Goal: Information Seeking & Learning: Check status

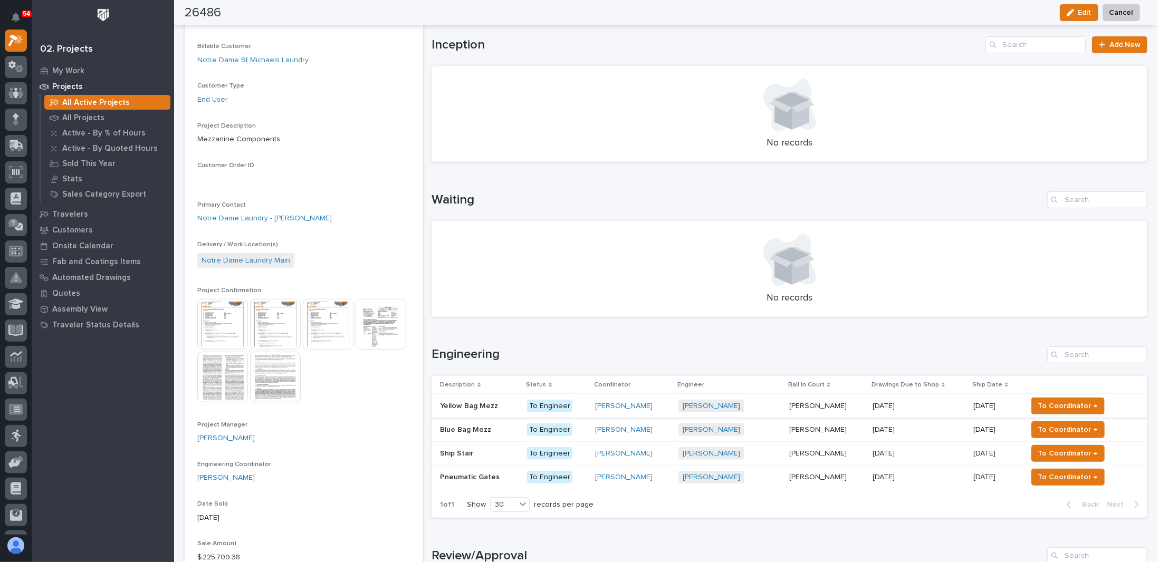
scroll to position [317, 0]
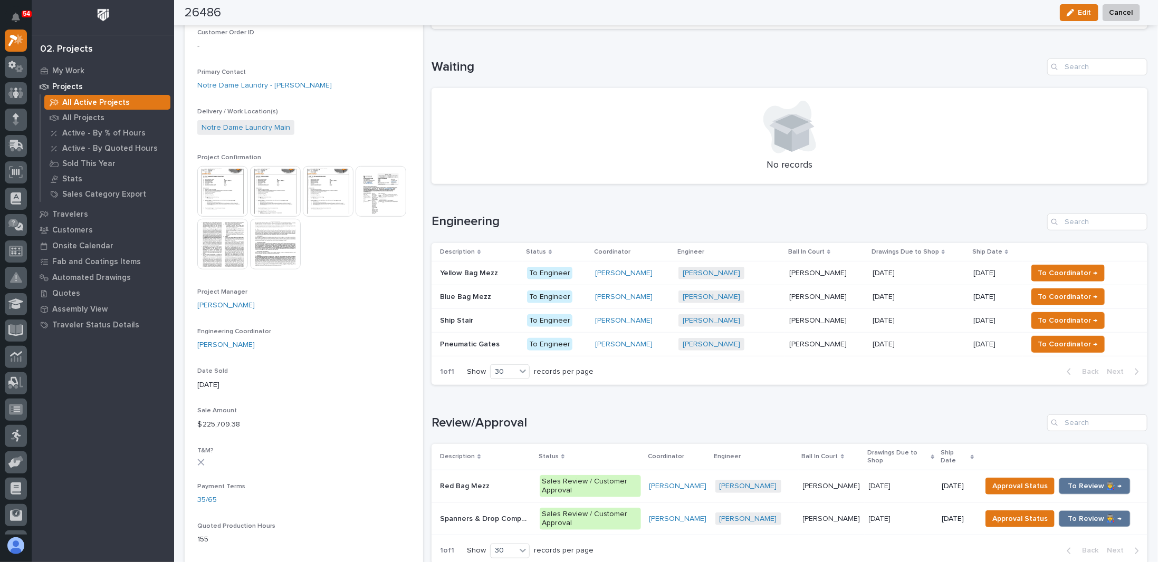
click at [508, 274] on p at bounding box center [479, 273] width 79 height 9
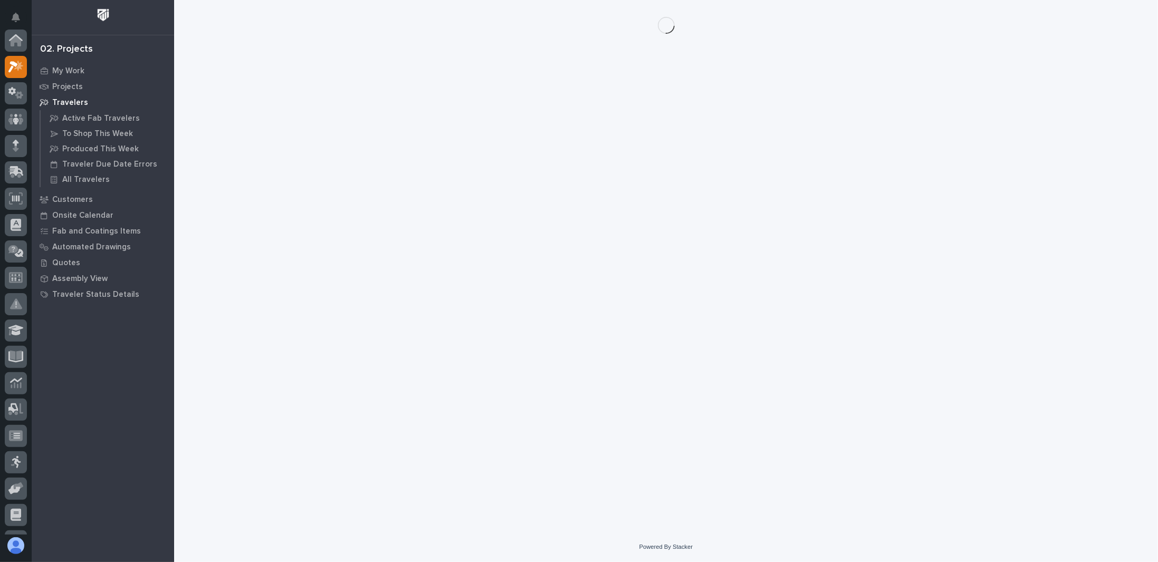
scroll to position [26, 0]
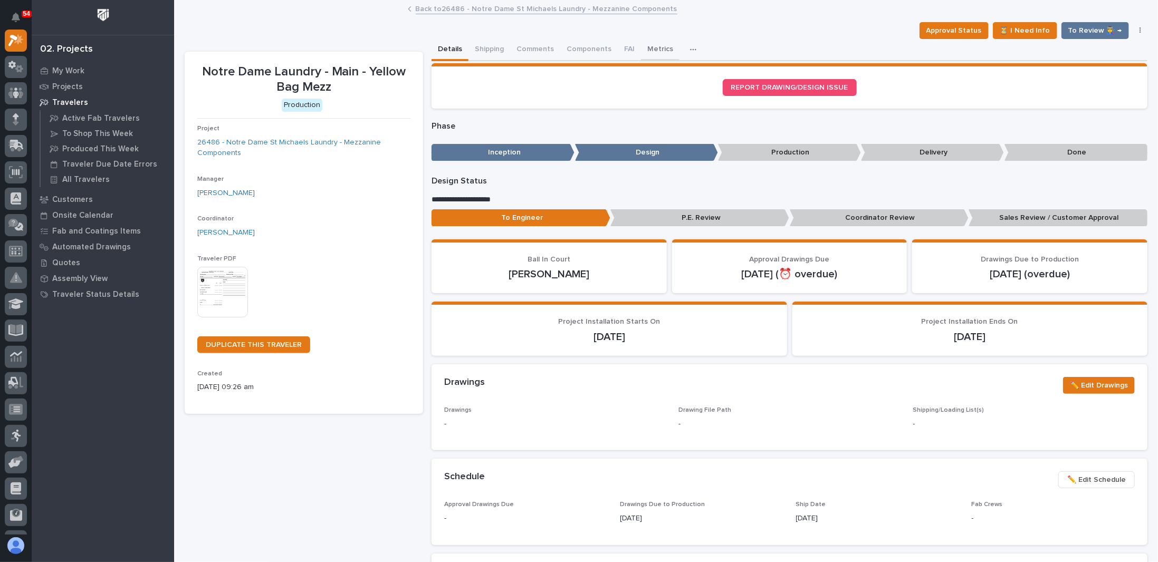
click at [656, 49] on button "Metrics" at bounding box center [660, 50] width 39 height 22
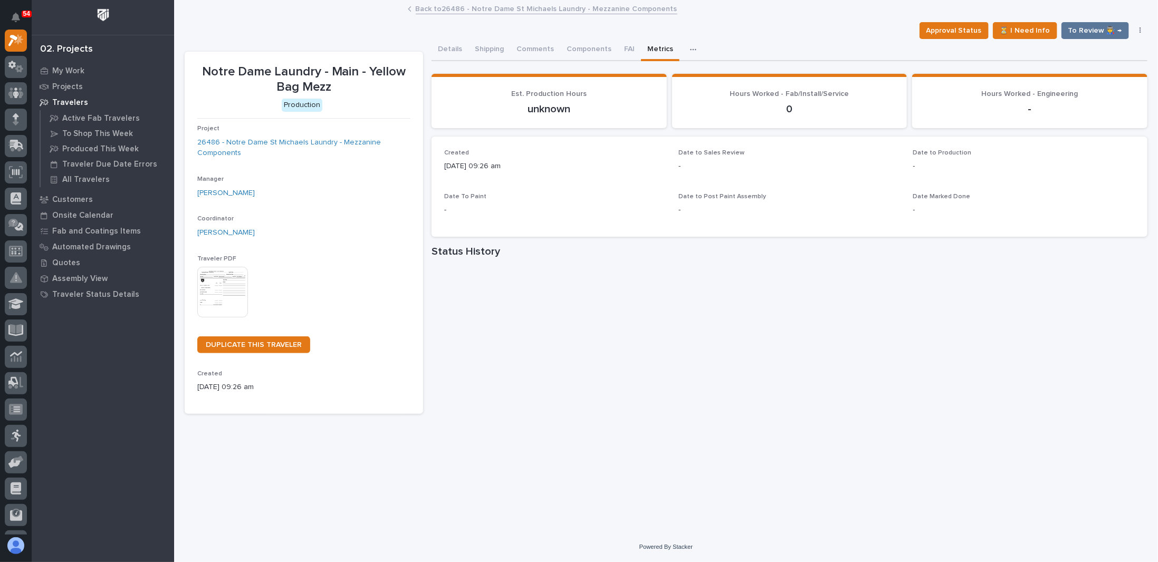
click at [448, 9] on link "Back to 26486 - [GEOGRAPHIC_DATA] - Mezzanine Components" at bounding box center [547, 8] width 262 height 12
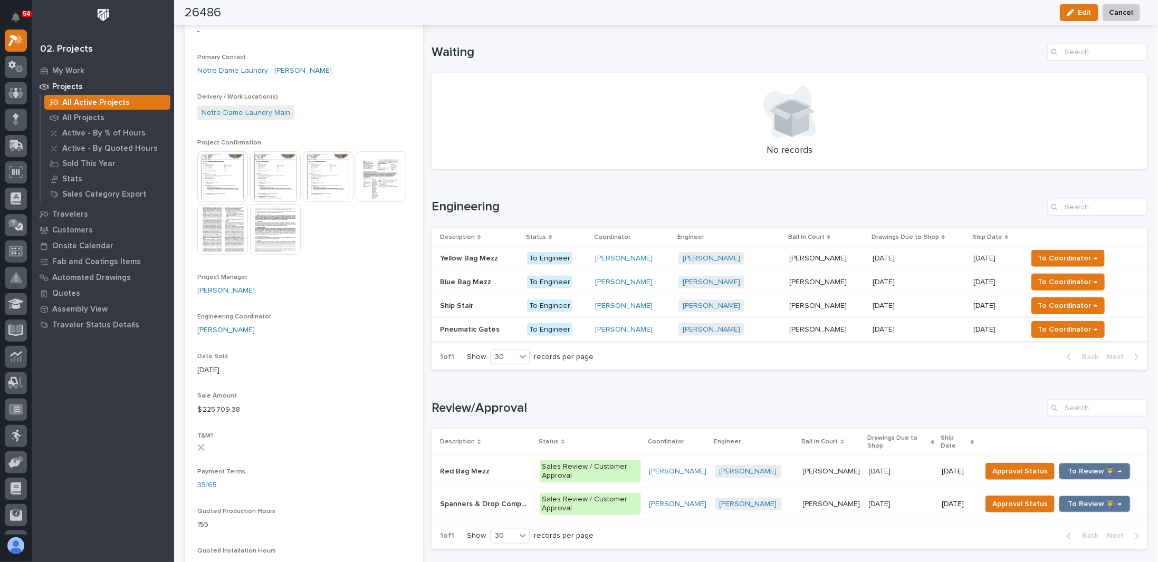
scroll to position [369, 0]
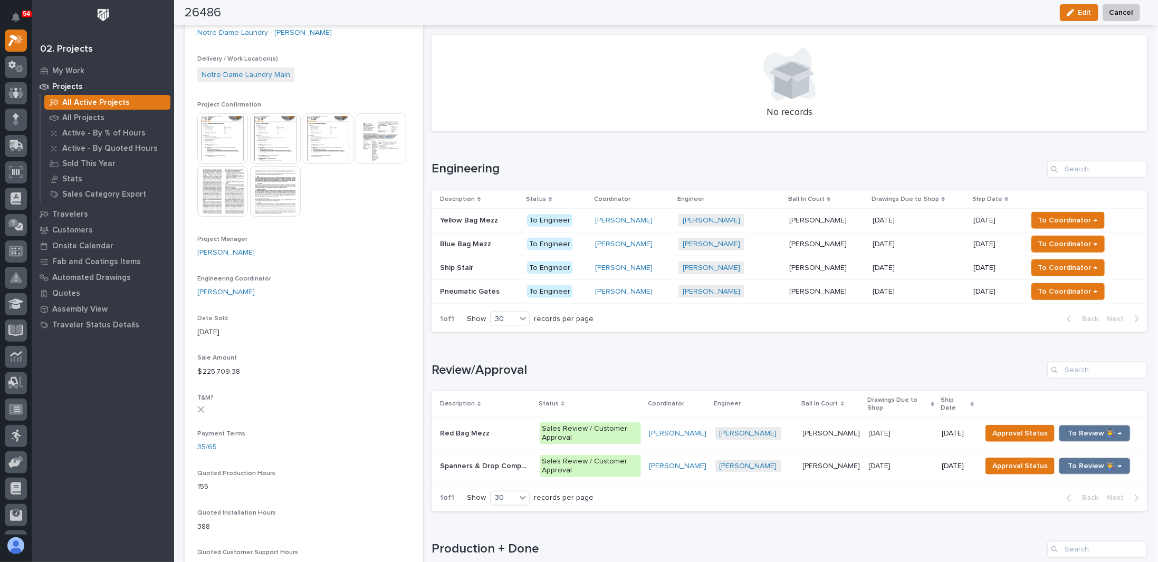
click at [507, 429] on p at bounding box center [485, 433] width 91 height 9
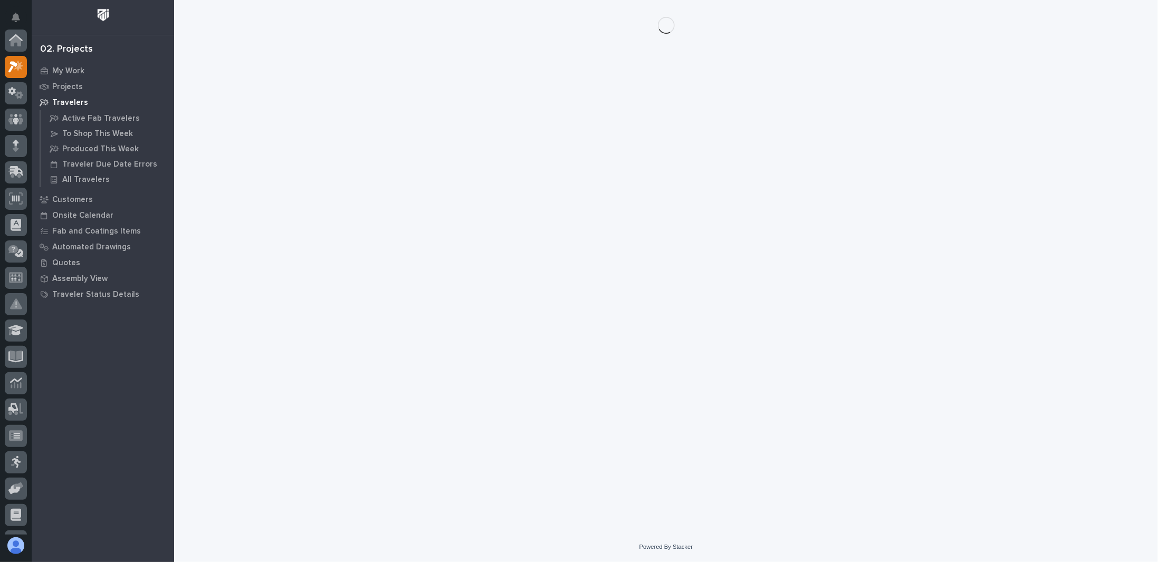
scroll to position [26, 0]
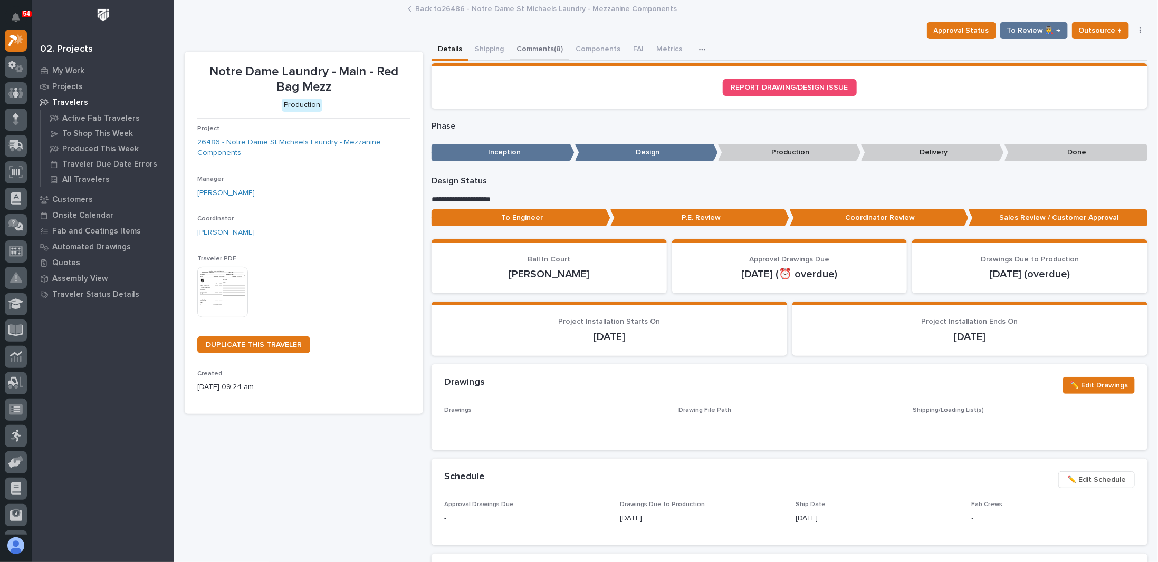
click at [553, 51] on button "Comments (8)" at bounding box center [539, 50] width 59 height 22
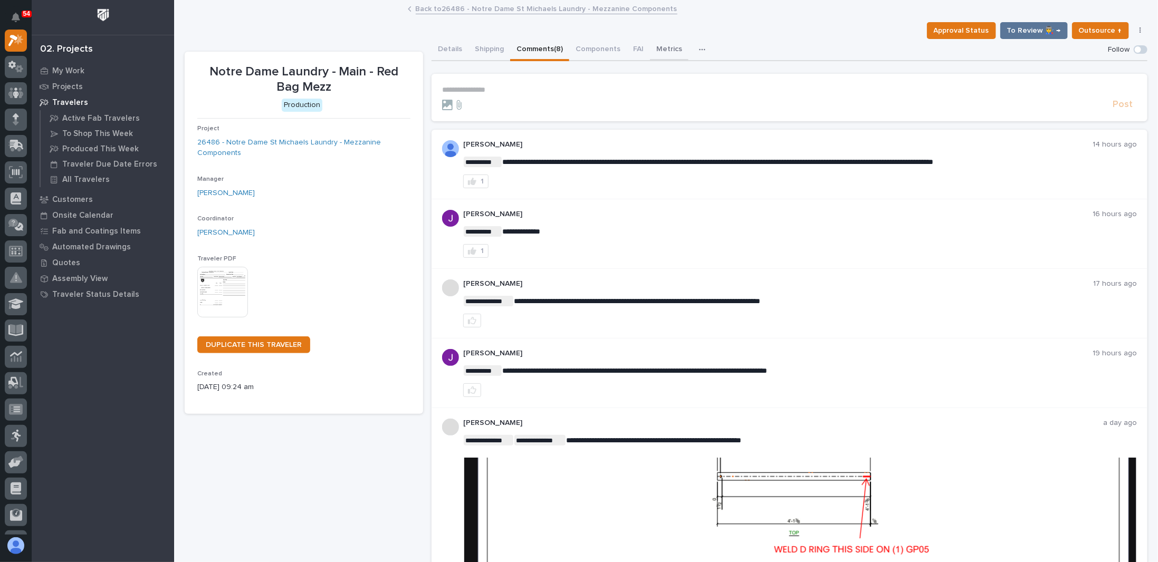
click at [661, 50] on button "Metrics" at bounding box center [669, 50] width 39 height 22
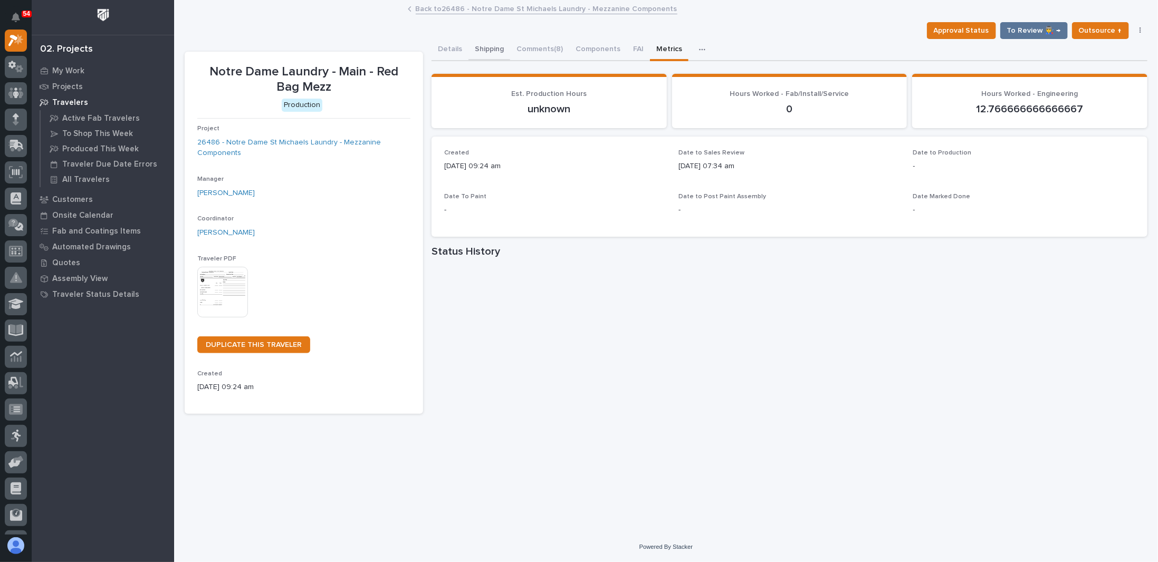
click at [485, 52] on button "Shipping" at bounding box center [489, 50] width 42 height 22
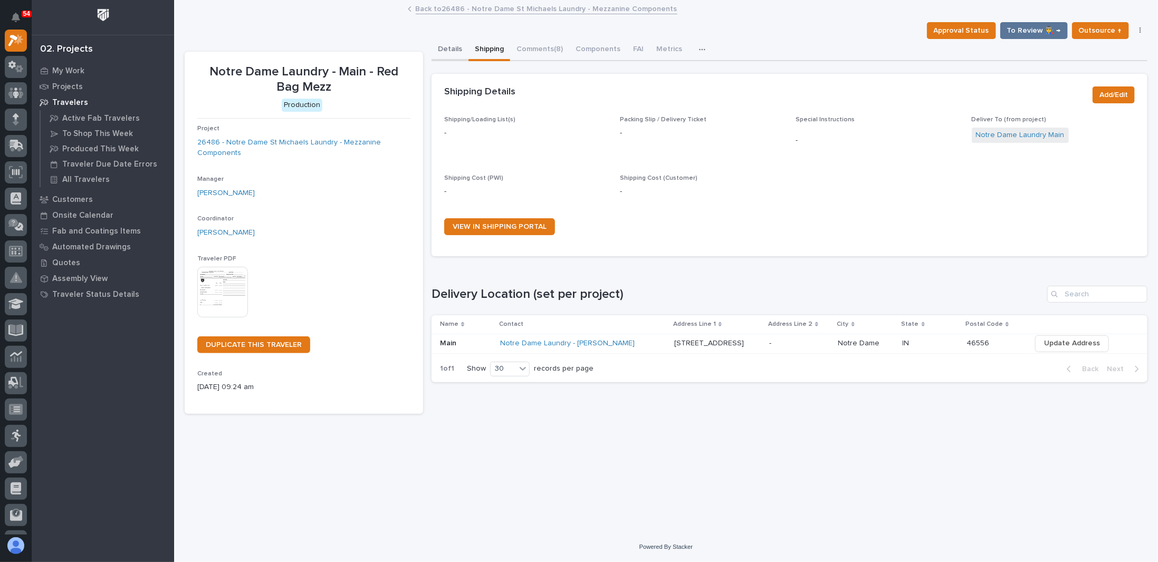
click at [454, 53] on button "Details" at bounding box center [450, 50] width 37 height 22
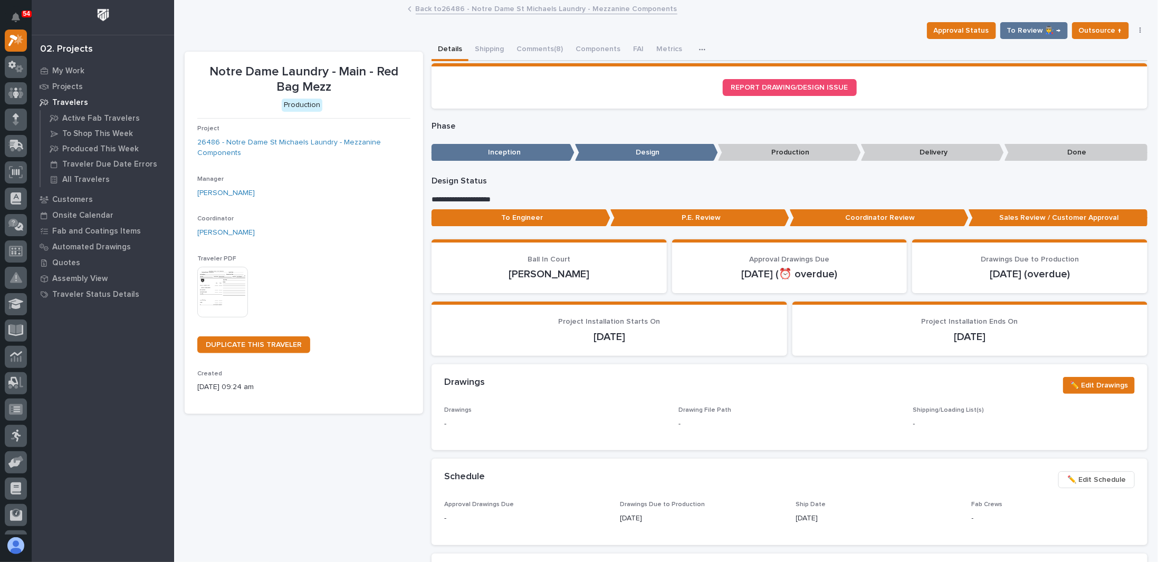
click at [459, 10] on link "Back to 26486 - [GEOGRAPHIC_DATA] - Mezzanine Components" at bounding box center [547, 8] width 262 height 12
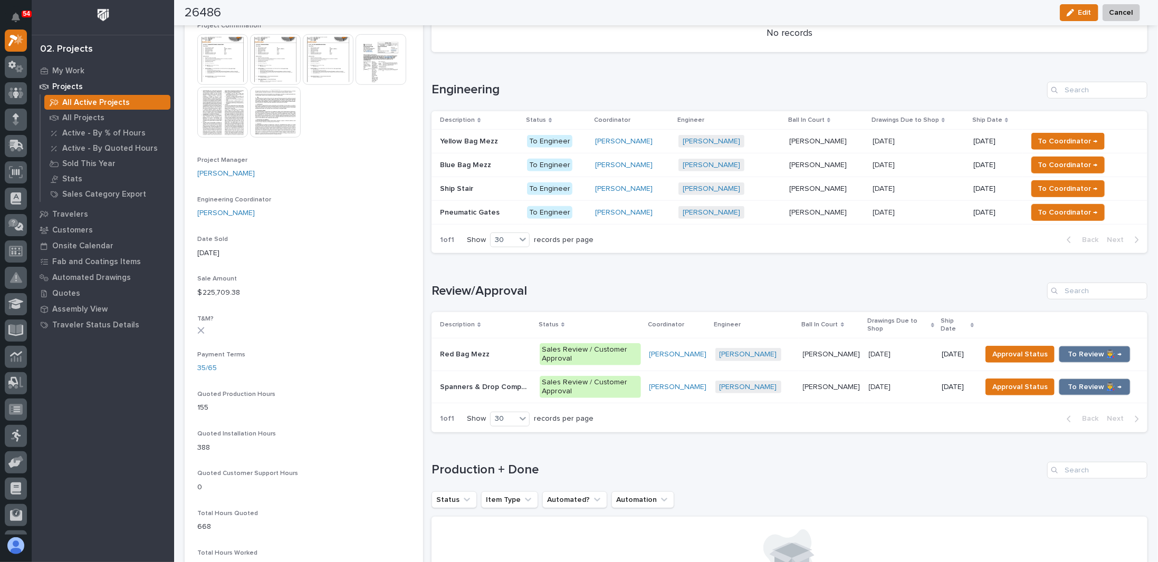
scroll to position [422, 0]
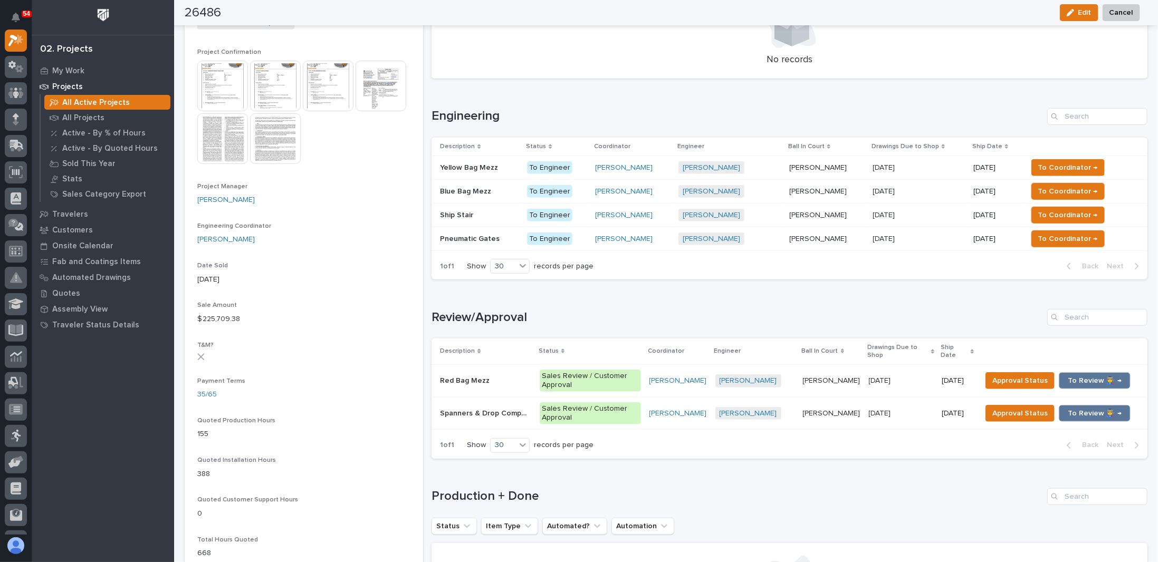
click at [493, 407] on p "Spanners & Drop Components" at bounding box center [486, 412] width 93 height 11
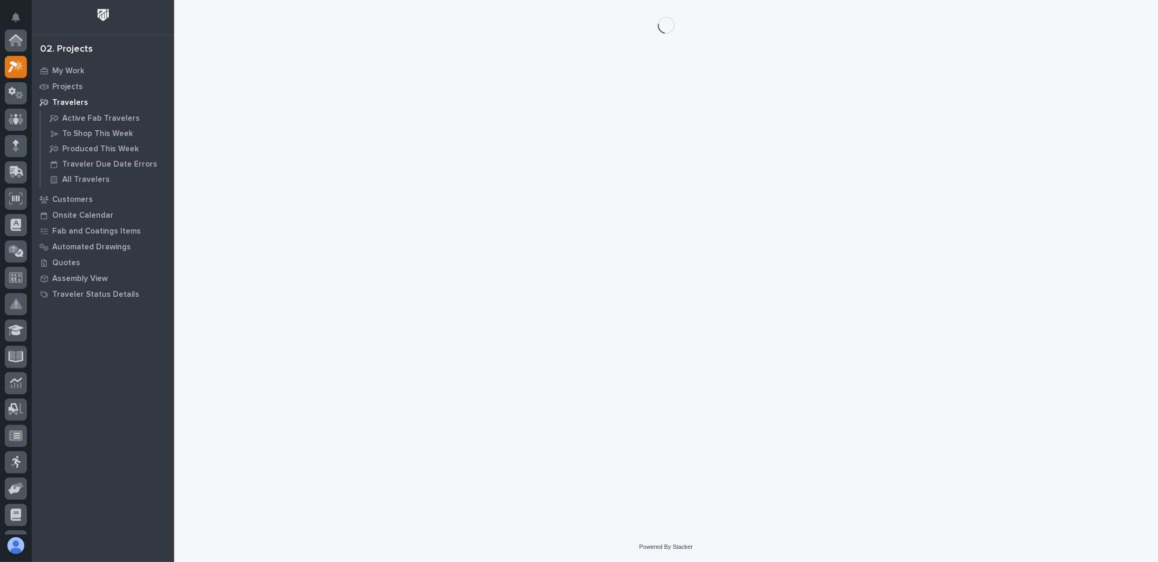
scroll to position [26, 0]
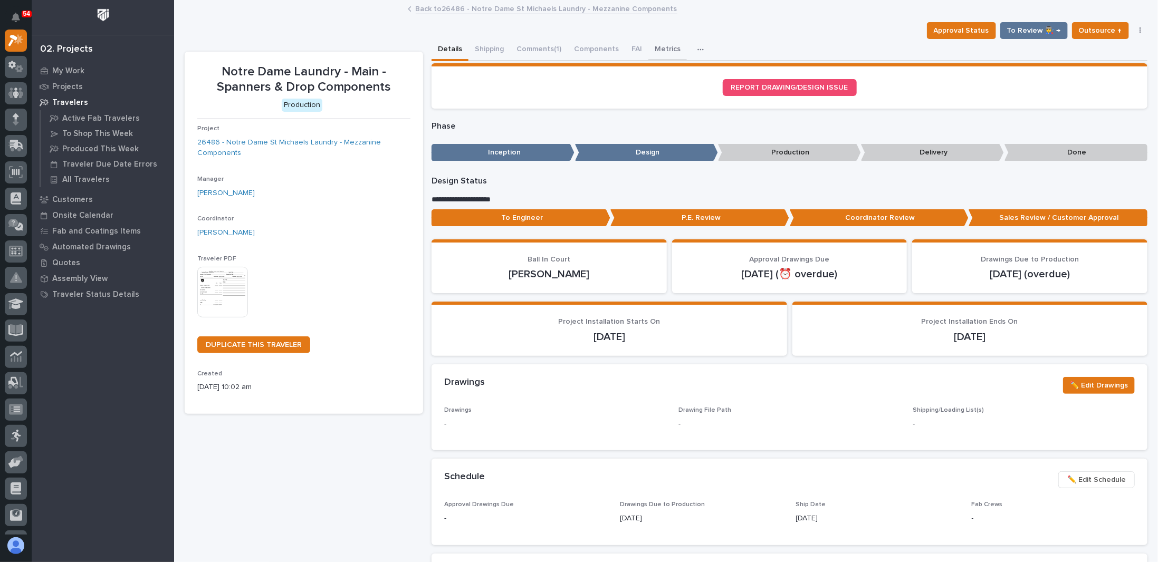
click at [652, 50] on button "Metrics" at bounding box center [667, 50] width 39 height 22
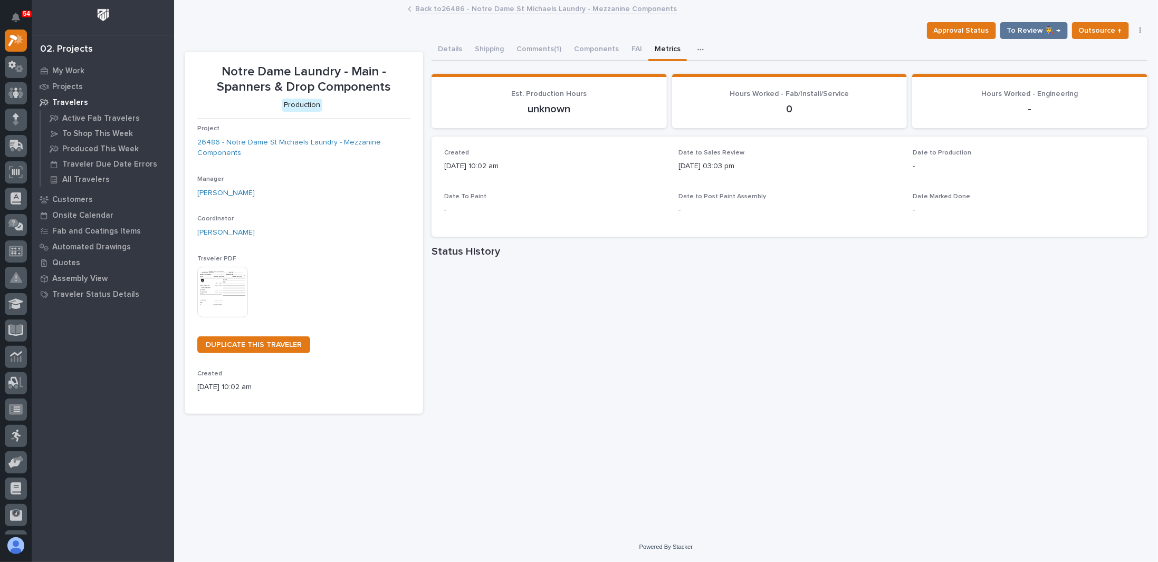
click at [457, 12] on link "Back to 26486 - [GEOGRAPHIC_DATA] - Mezzanine Components" at bounding box center [547, 8] width 262 height 12
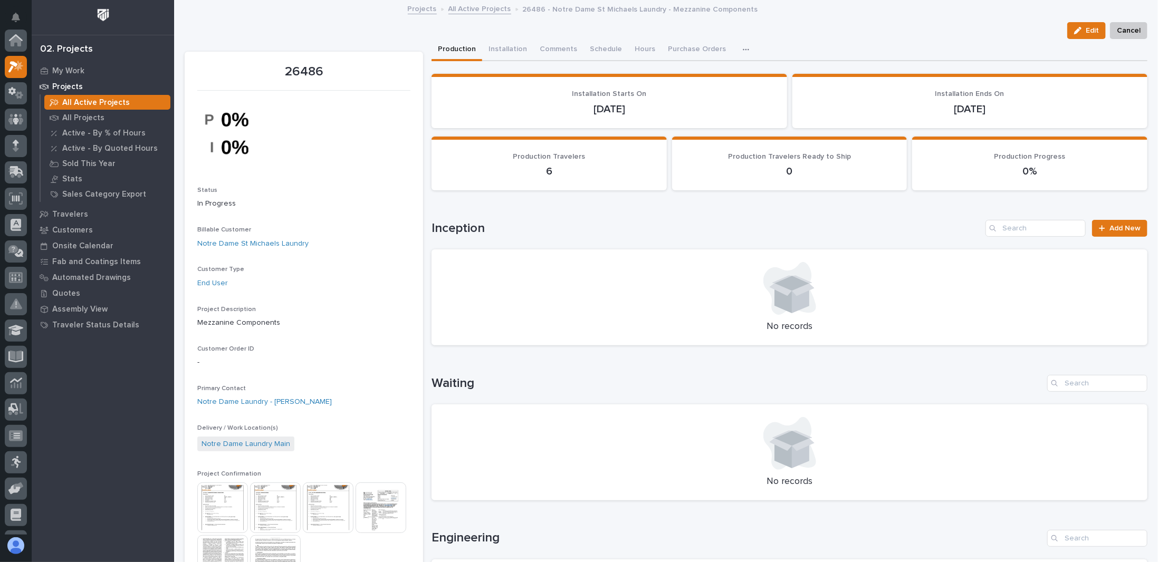
scroll to position [26, 0]
click at [474, 9] on link "All Active Projects" at bounding box center [479, 8] width 63 height 12
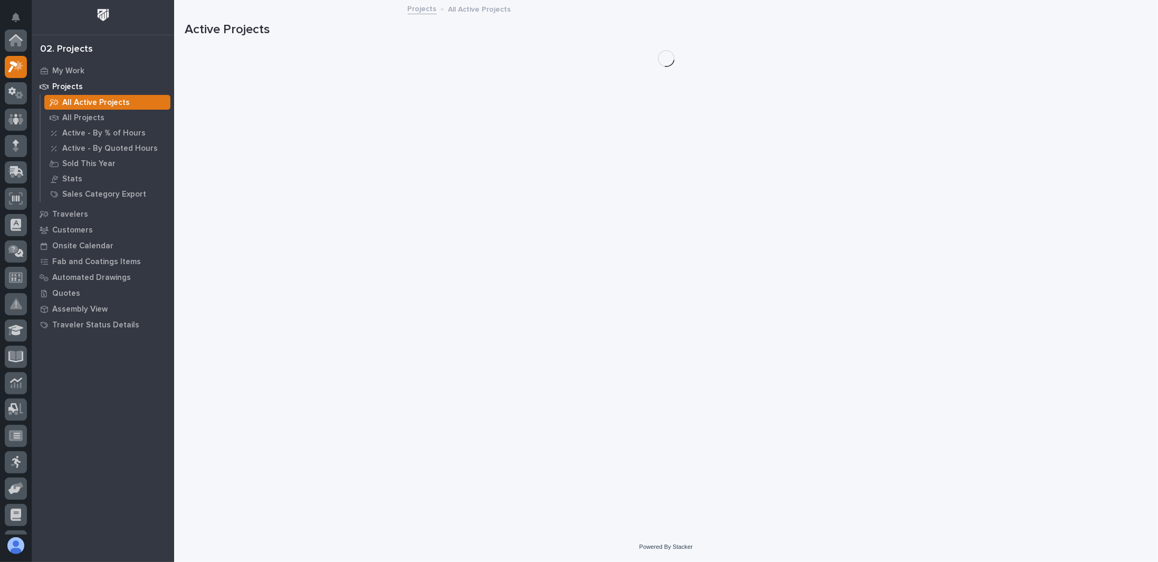
scroll to position [26, 0]
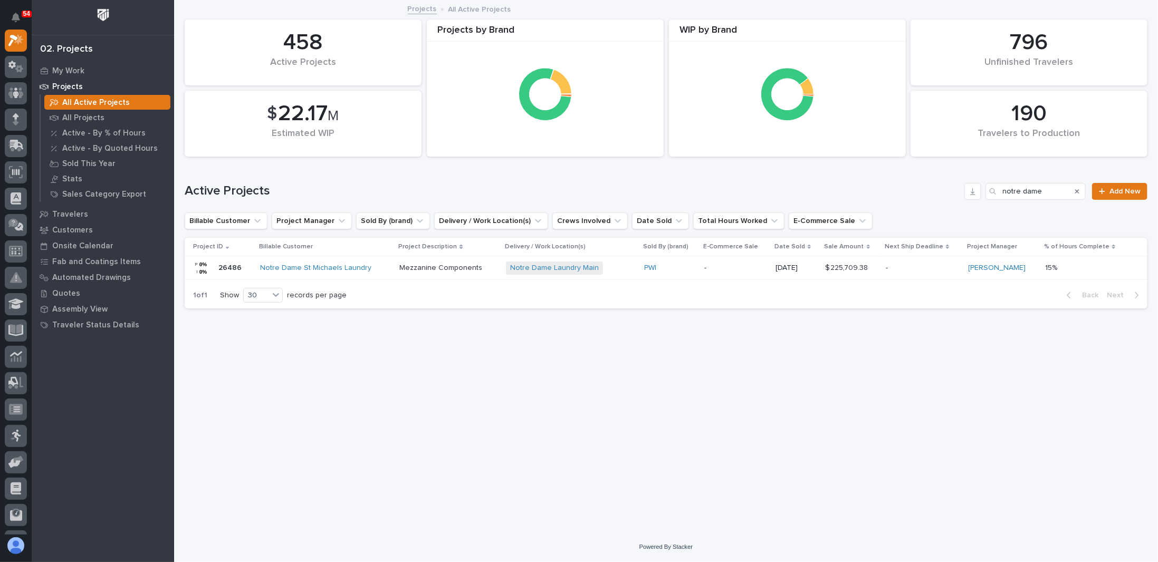
click at [1079, 190] on icon "Search" at bounding box center [1077, 191] width 4 height 4
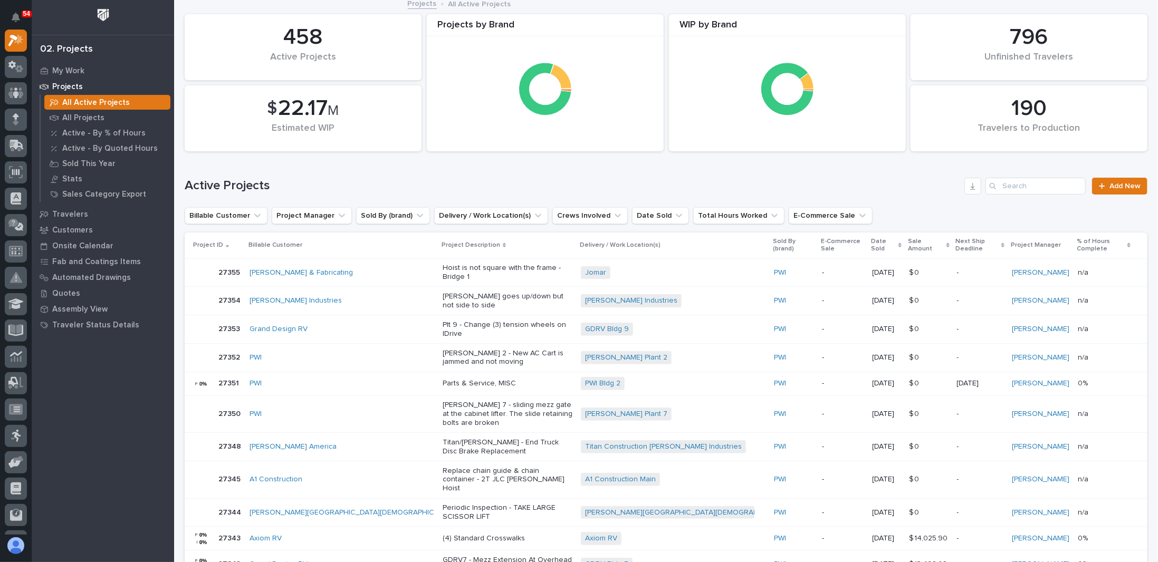
scroll to position [4, 0]
click at [82, 119] on p "All Projects" at bounding box center [83, 117] width 42 height 9
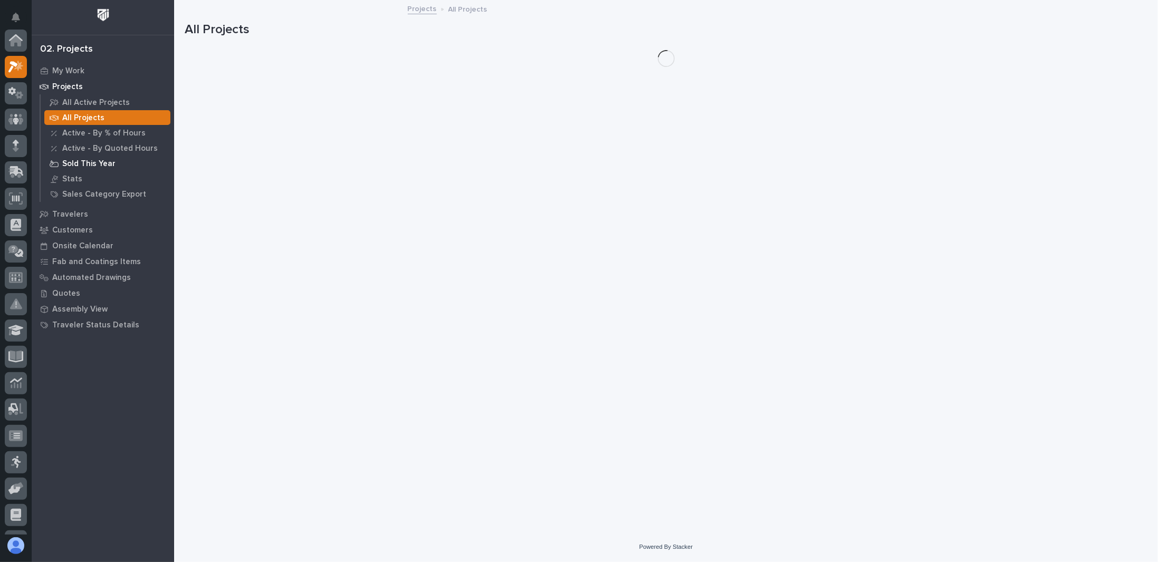
scroll to position [26, 0]
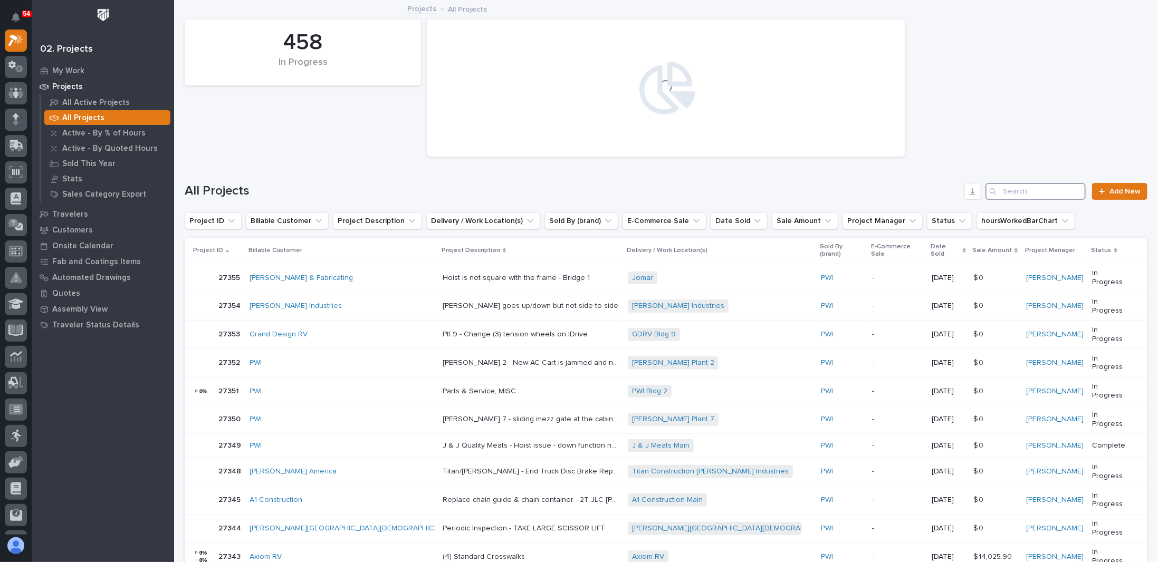
click at [1019, 190] on input "Search" at bounding box center [1036, 191] width 100 height 17
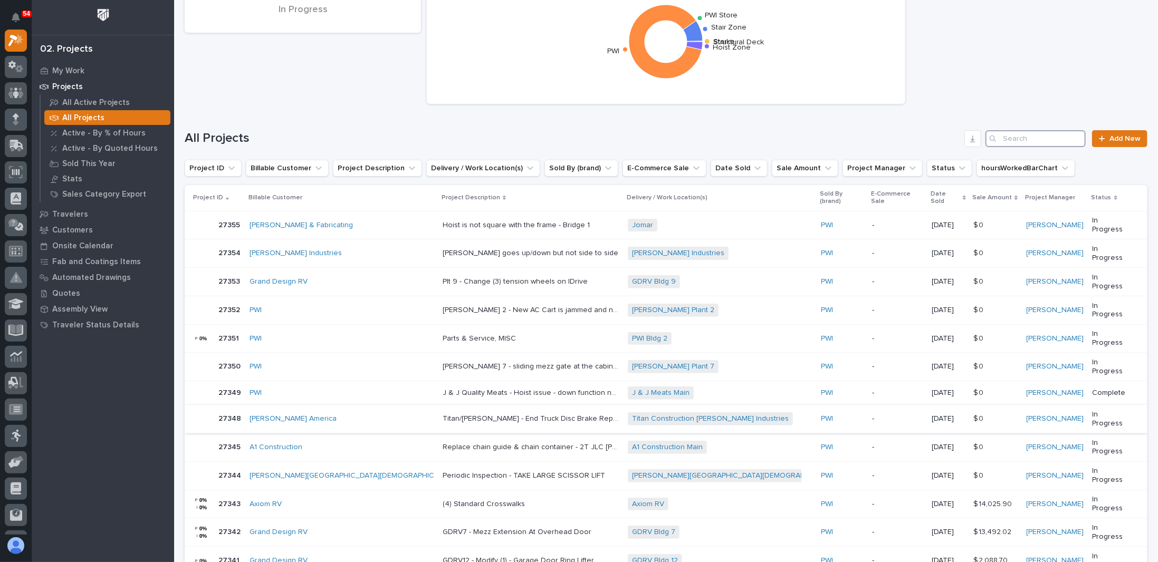
scroll to position [0, 0]
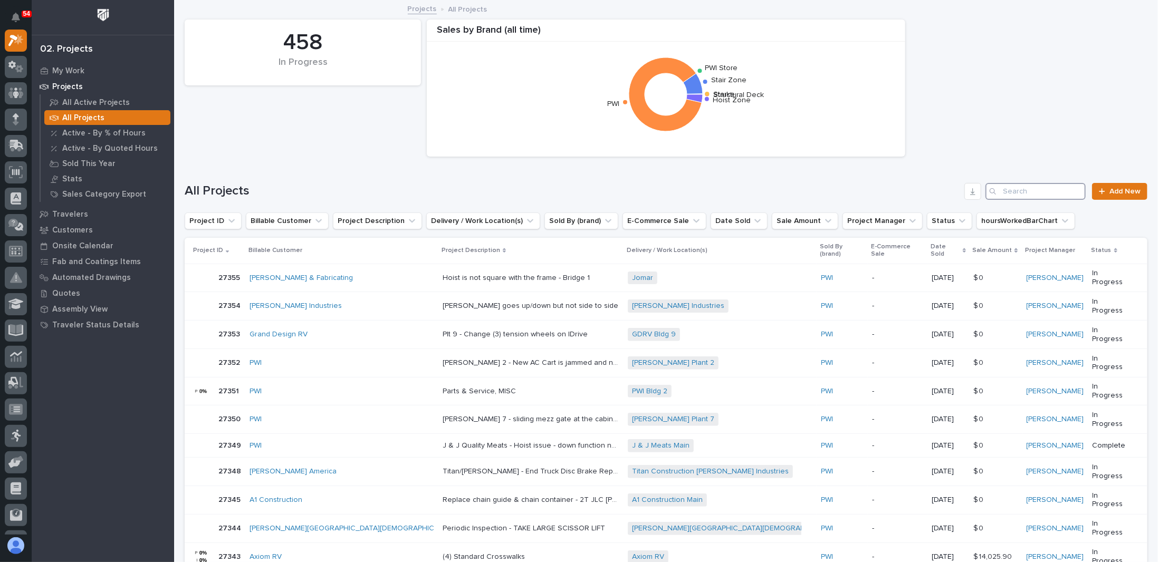
click at [1034, 194] on input "Search" at bounding box center [1036, 191] width 100 height 17
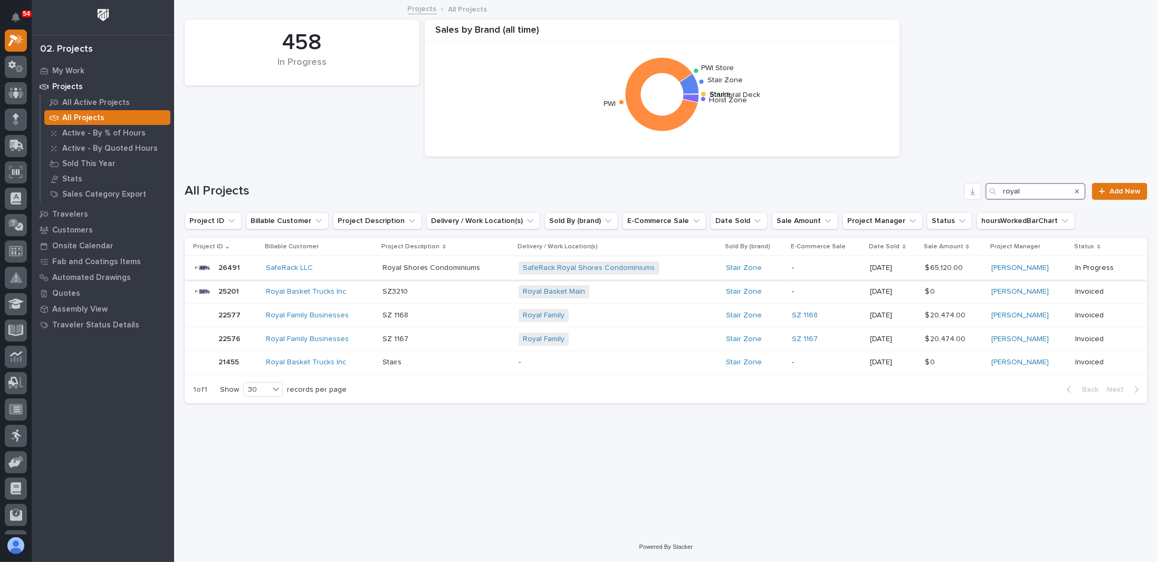
type input "royal"
click at [439, 272] on p "Royal Shores Condominiums" at bounding box center [433, 267] width 100 height 11
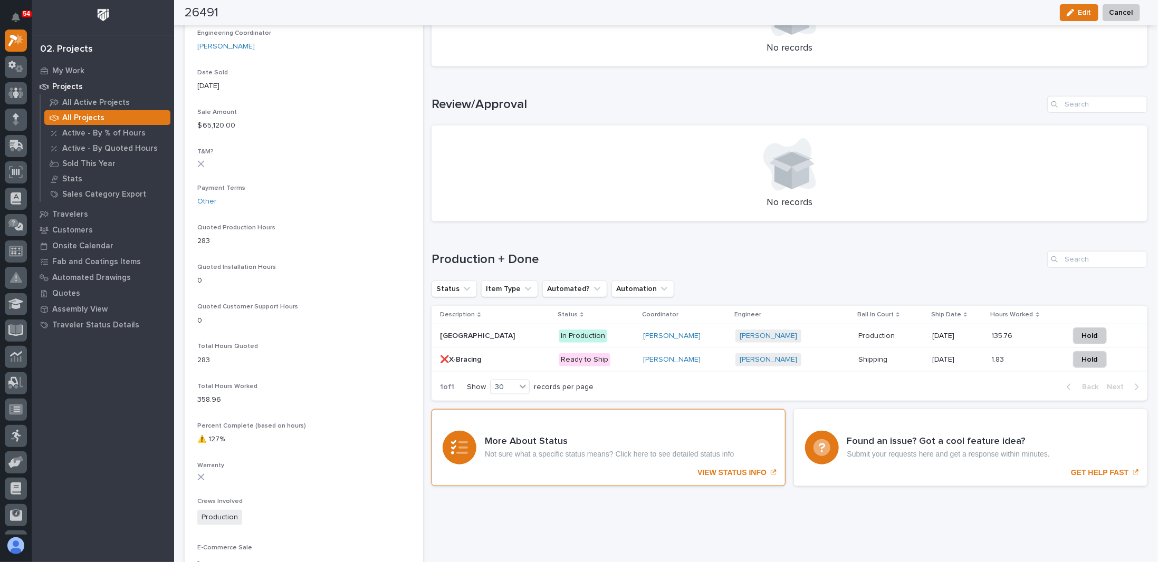
scroll to position [642, 0]
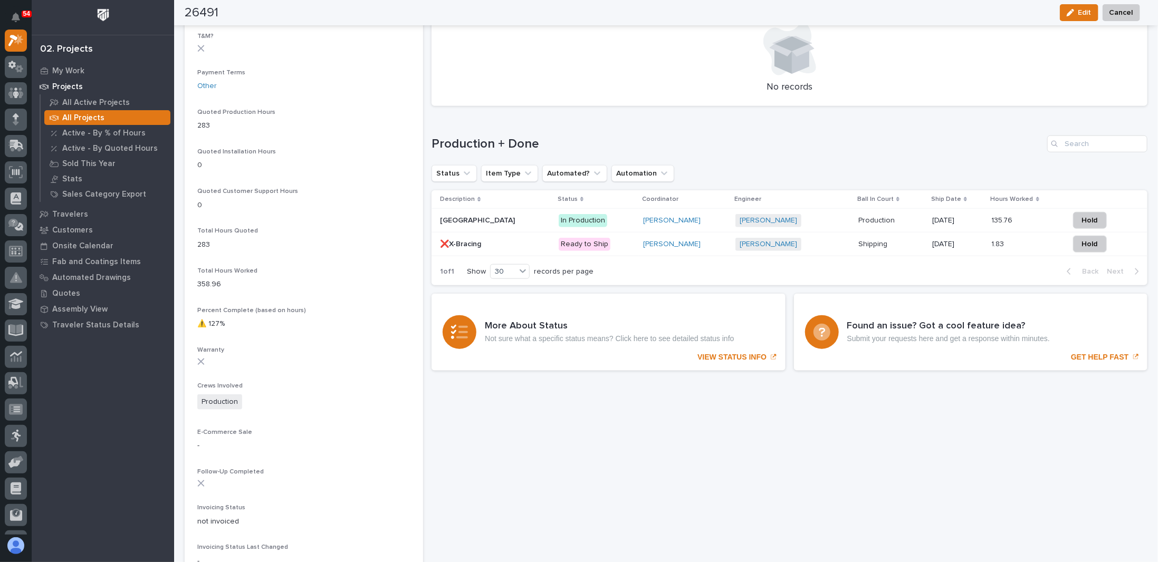
click at [494, 219] on p at bounding box center [495, 220] width 110 height 9
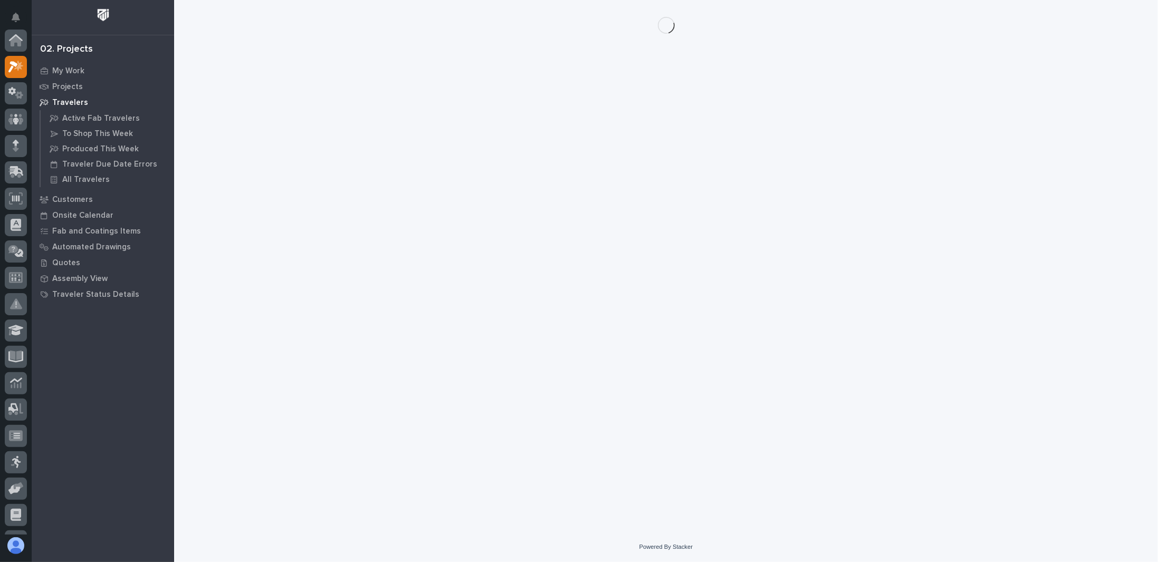
scroll to position [26, 0]
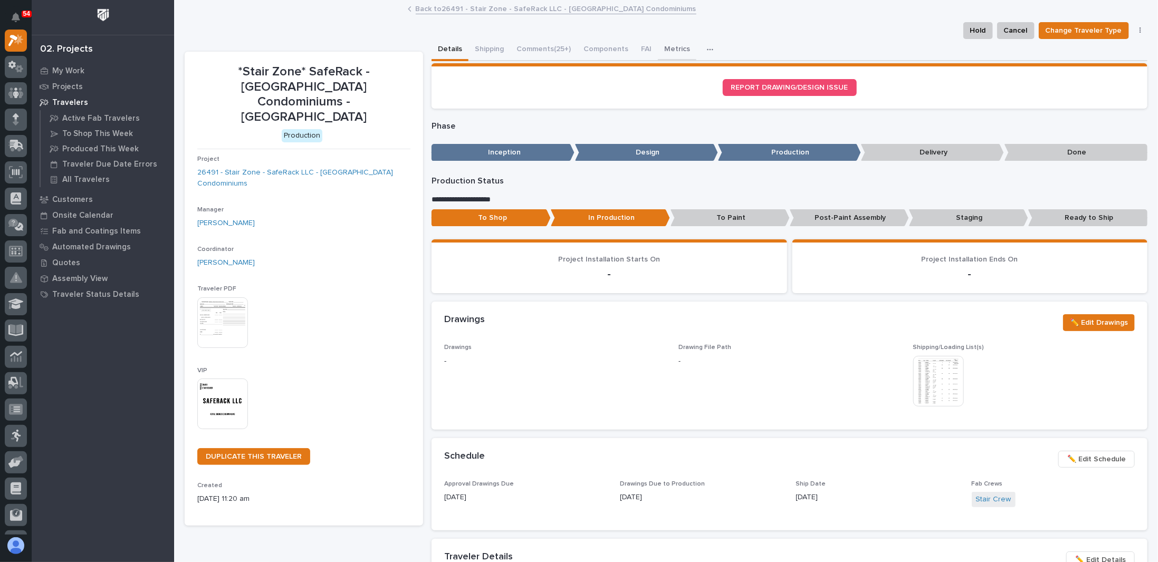
click at [680, 48] on button "Metrics" at bounding box center [677, 50] width 39 height 22
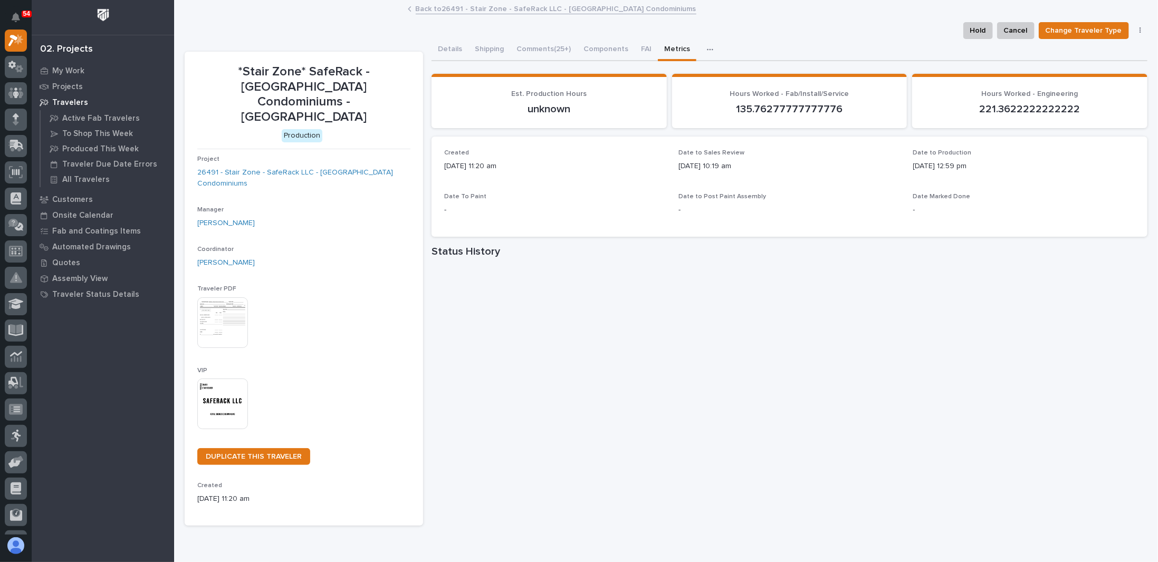
click at [800, 35] on div "Hold Cancel Change Traveler Type Regenerate PDF Generate VIP" at bounding box center [666, 30] width 963 height 17
click at [675, 252] on h1 "Status History" at bounding box center [790, 251] width 716 height 13
